Goal: Transaction & Acquisition: Purchase product/service

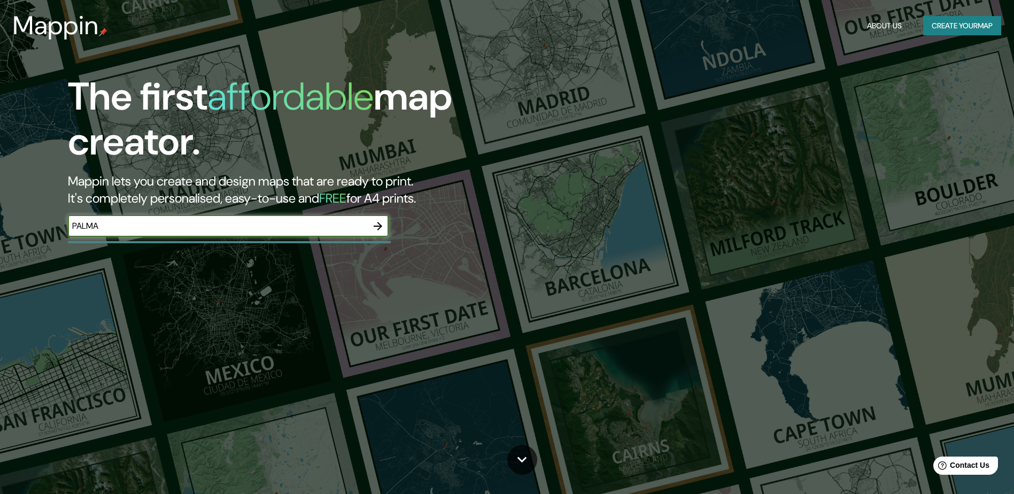
type input "PALMA"
click at [379, 225] on icon "button" at bounding box center [377, 226] width 13 height 13
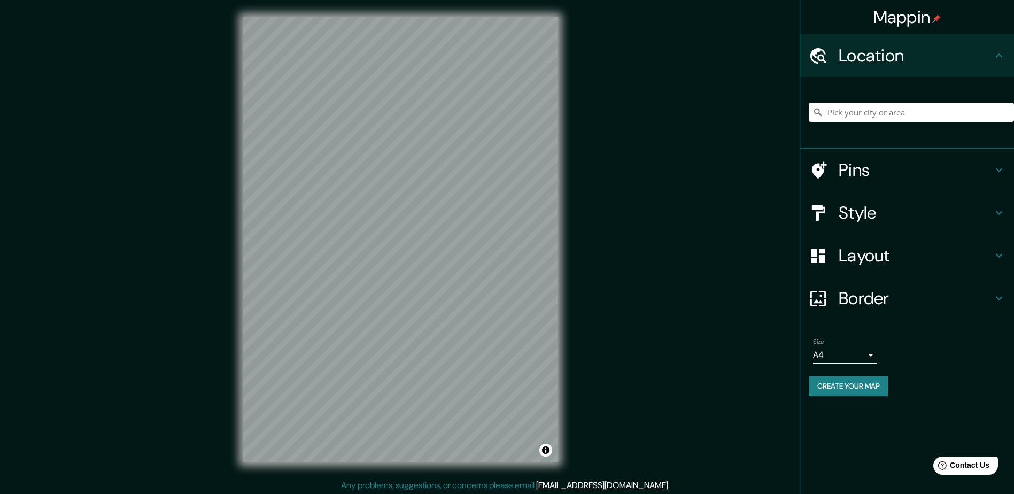
click at [897, 208] on h4 "Style" at bounding box center [916, 212] width 154 height 21
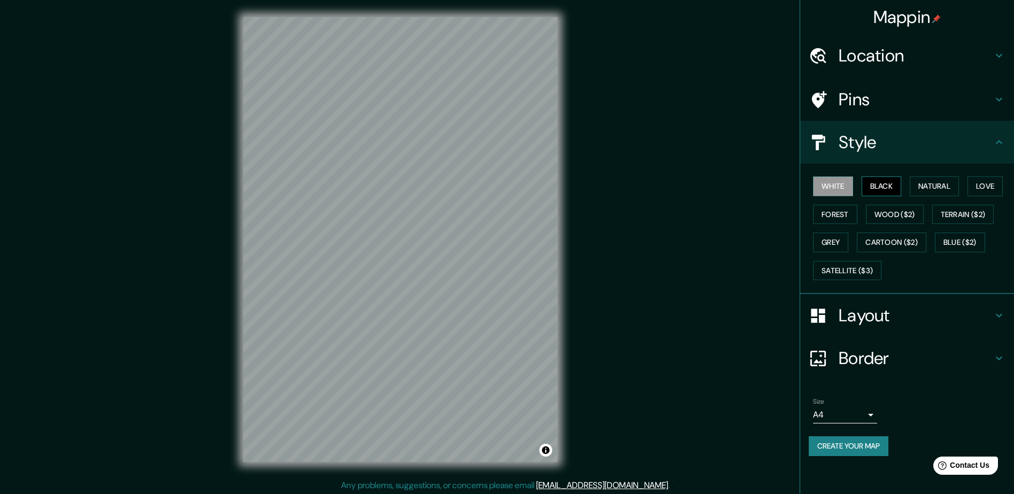
click at [888, 180] on button "Black" at bounding box center [882, 186] width 40 height 20
click at [946, 189] on button "Natural" at bounding box center [934, 186] width 49 height 20
click at [984, 184] on button "Love" at bounding box center [984, 186] width 35 height 20
click at [872, 212] on button "Wood ($2)" at bounding box center [895, 215] width 58 height 20
click at [948, 208] on button "Terrain ($2)" at bounding box center [963, 215] width 62 height 20
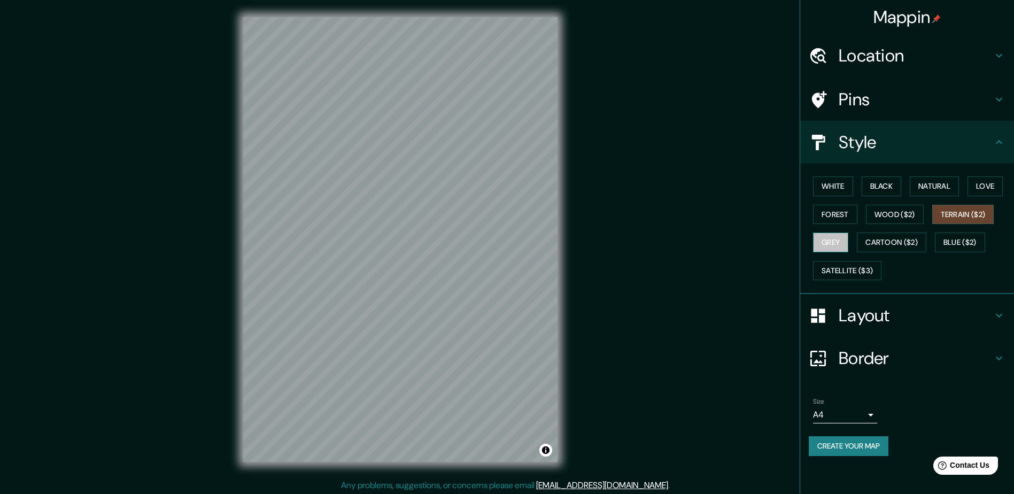
click at [833, 246] on button "Grey" at bounding box center [830, 243] width 35 height 20
click at [868, 244] on button "Cartoon ($2)" at bounding box center [891, 243] width 69 height 20
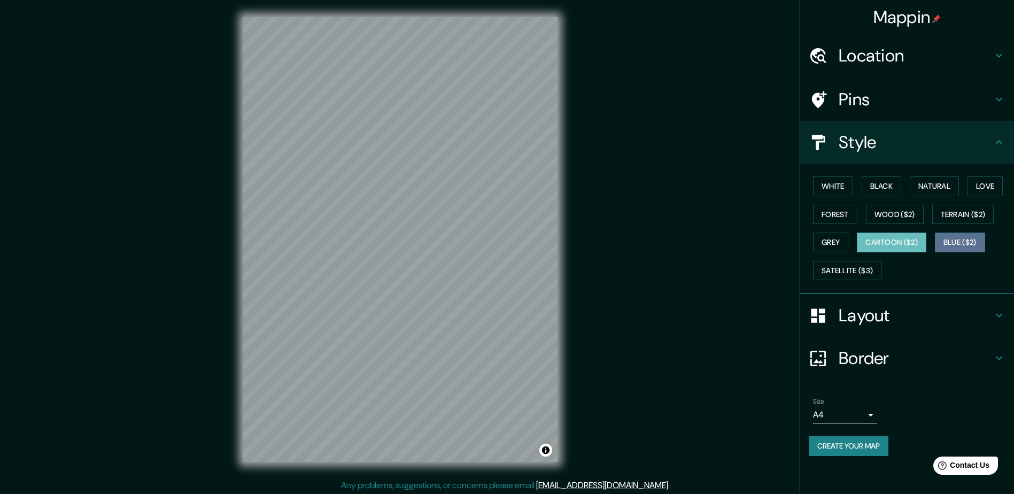
click at [985, 239] on button "Blue ($2)" at bounding box center [960, 243] width 50 height 20
